Goal: Download file/media

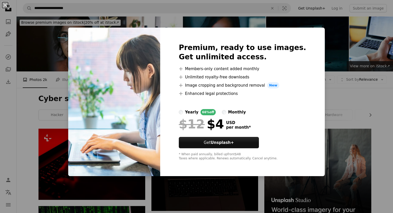
scroll to position [258, 0]
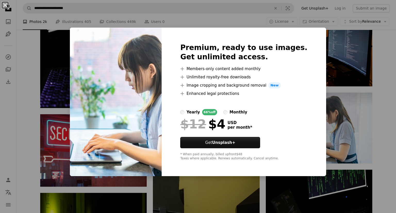
click at [5, 3] on button "An X shape" at bounding box center [5, 5] width 6 height 6
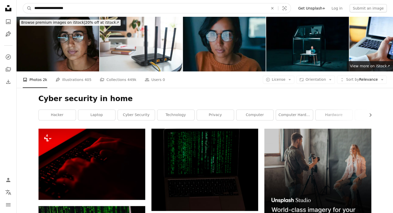
drag, startPoint x: 71, startPoint y: 9, endPoint x: 6, endPoint y: 9, distance: 64.8
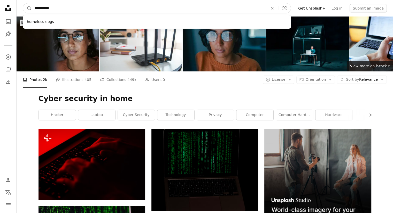
type input "**********"
click at [23, 3] on button "A magnifying glass" at bounding box center [27, 8] width 9 height 10
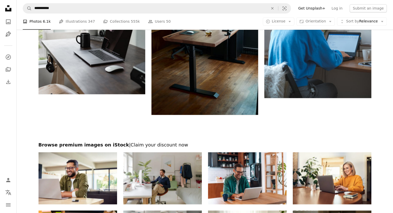
scroll to position [697, 0]
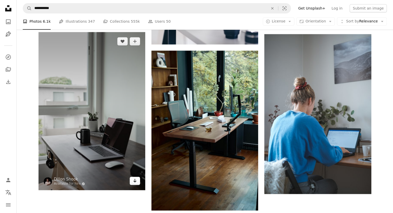
click at [135, 182] on icon "Download" at bounding box center [134, 181] width 3 height 4
